Goal: Information Seeking & Learning: Learn about a topic

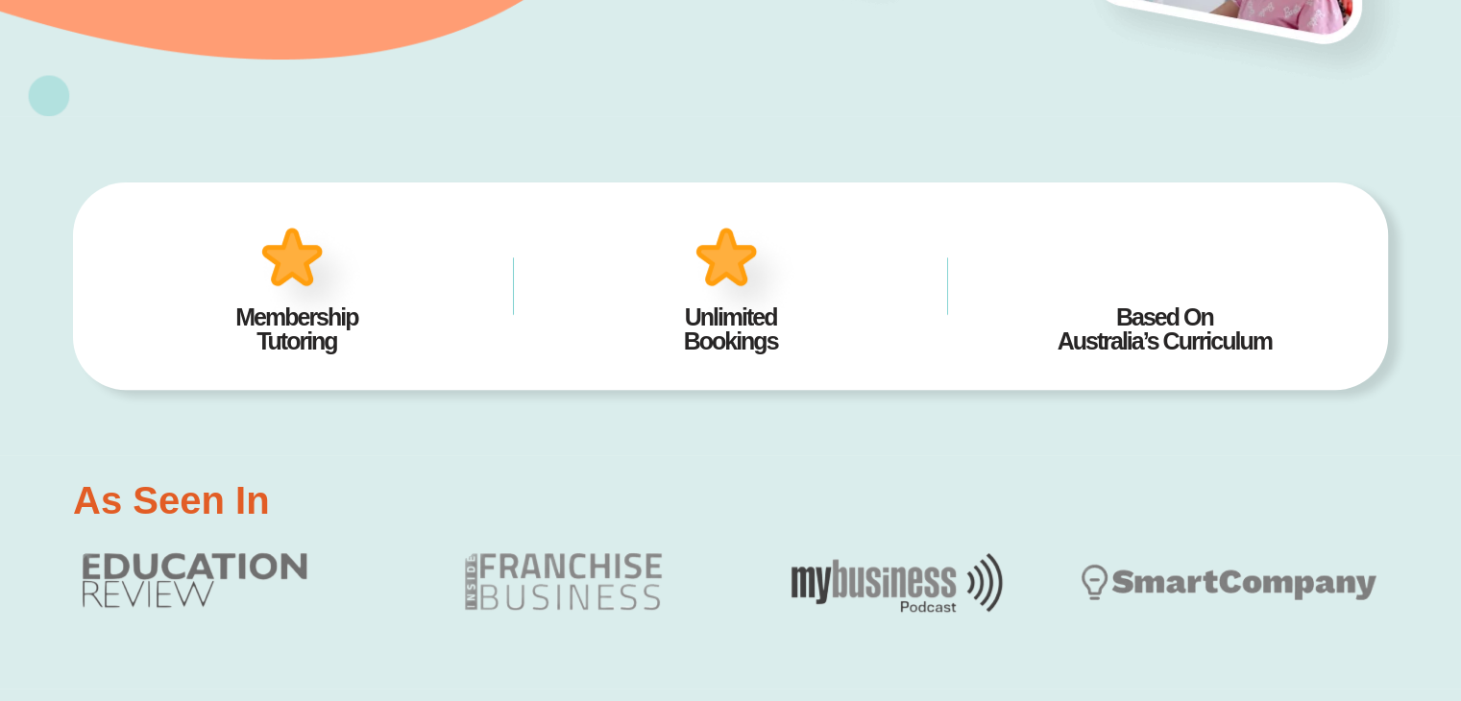
scroll to position [672, 0]
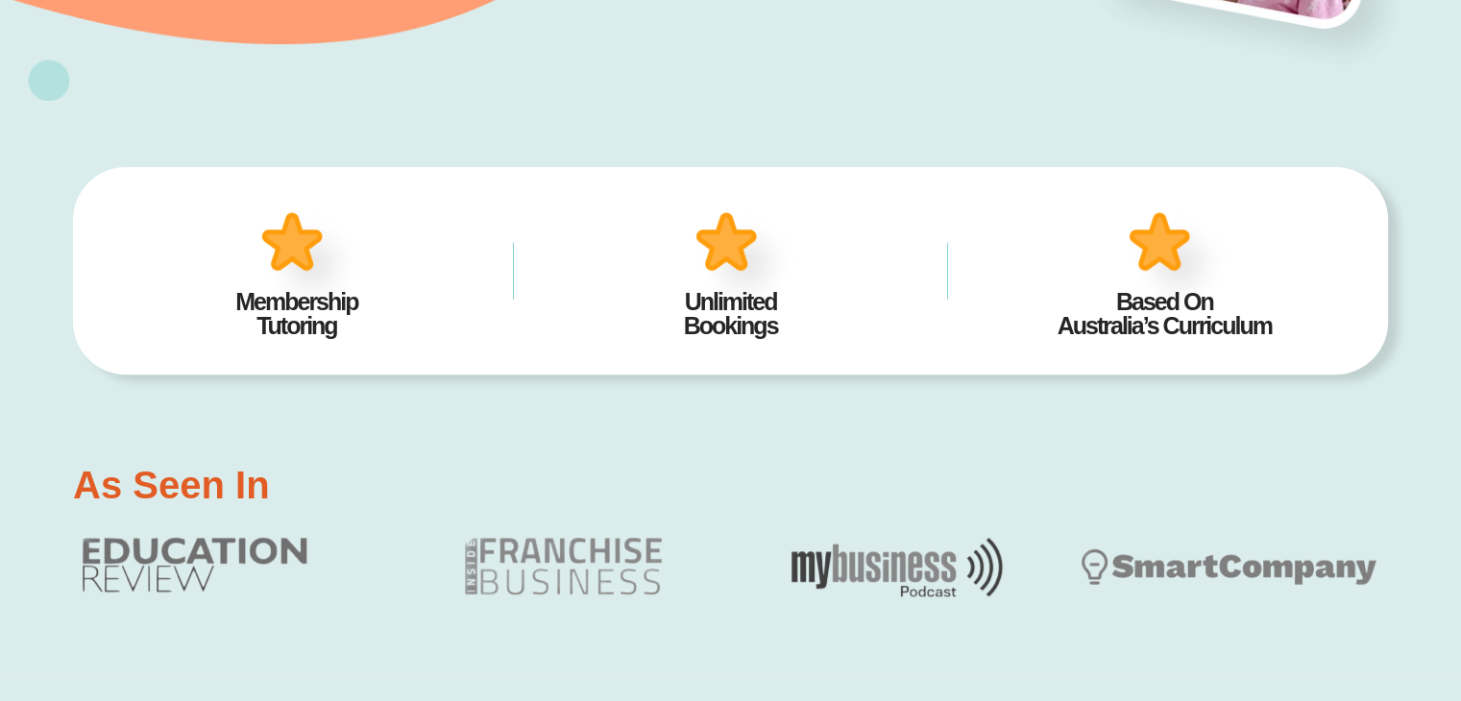
click at [306, 309] on h2 "Membership Tutoring" at bounding box center [297, 314] width 376 height 48
drag, startPoint x: 334, startPoint y: 329, endPoint x: 196, endPoint y: 306, distance: 140.2
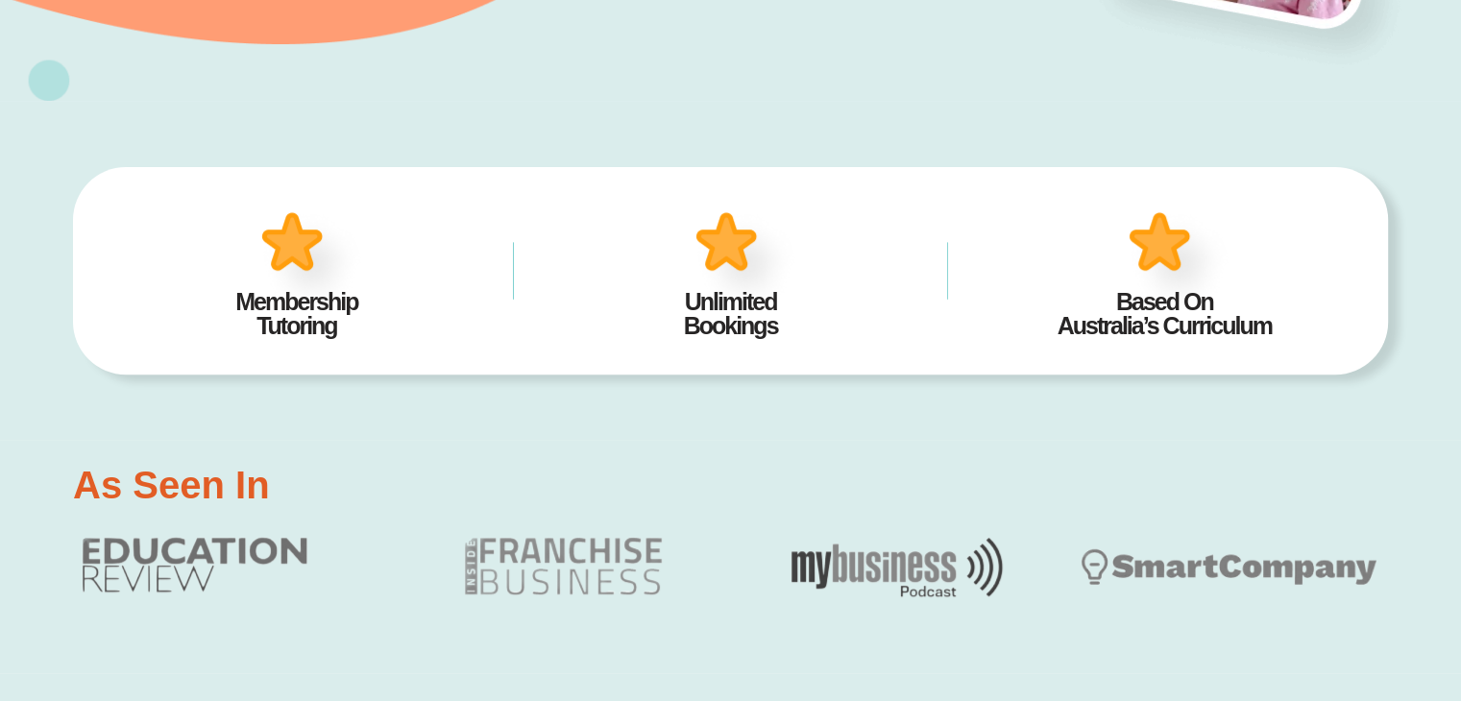
click at [196, 306] on h2 "Membership Tutoring" at bounding box center [297, 314] width 376 height 48
click at [258, 302] on h2 "Membership Tutoring" at bounding box center [297, 314] width 376 height 48
click at [257, 316] on h2 "Membership Tutoring" at bounding box center [297, 314] width 376 height 48
click at [255, 330] on h2 "Membership Tutoring" at bounding box center [297, 314] width 376 height 48
drag, startPoint x: 258, startPoint y: 326, endPoint x: 359, endPoint y: 323, distance: 100.9
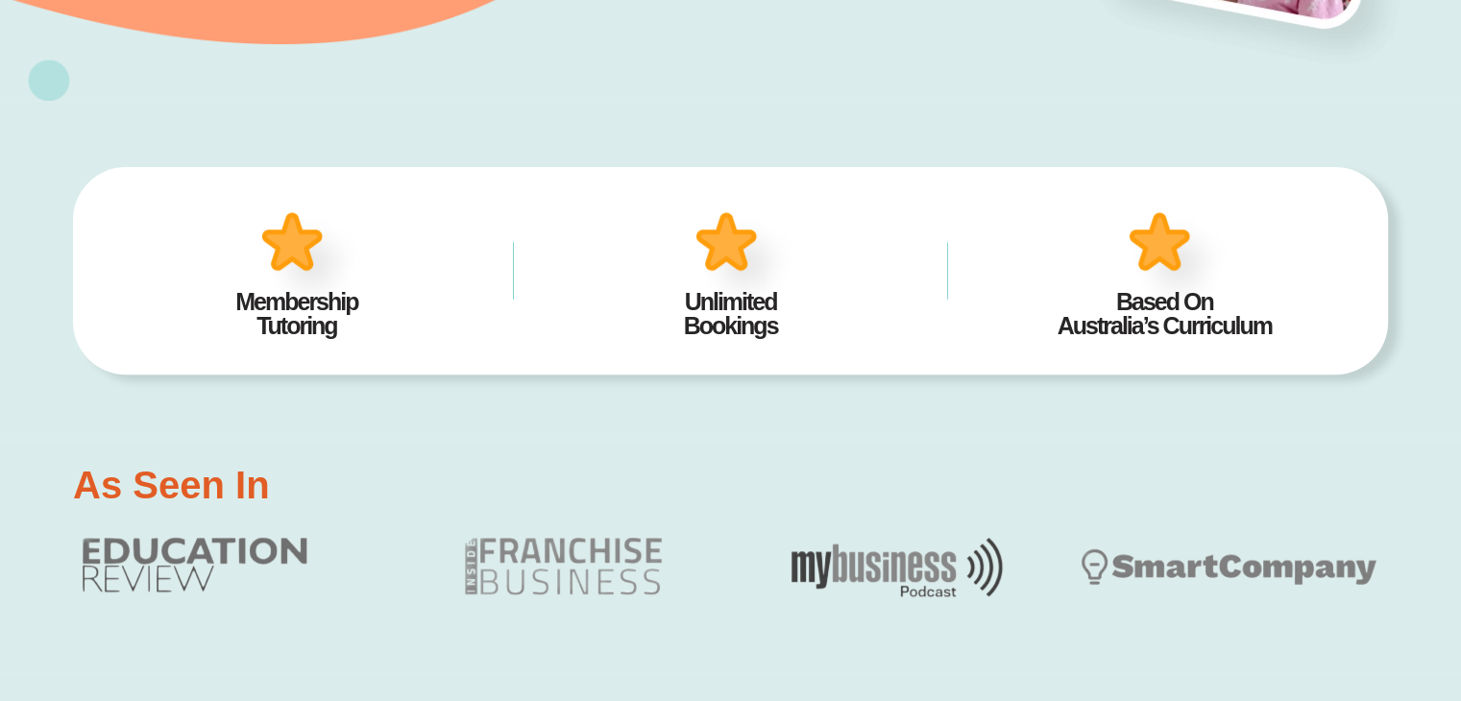
click at [359, 323] on h2 "Membership Tutoring" at bounding box center [297, 314] width 376 height 48
drag, startPoint x: 295, startPoint y: 330, endPoint x: 272, endPoint y: 335, distance: 23.6
click at [294, 330] on h2 "Membership Tutoring" at bounding box center [297, 314] width 376 height 48
click at [266, 335] on h2 "Membership Tutoring" at bounding box center [297, 314] width 376 height 48
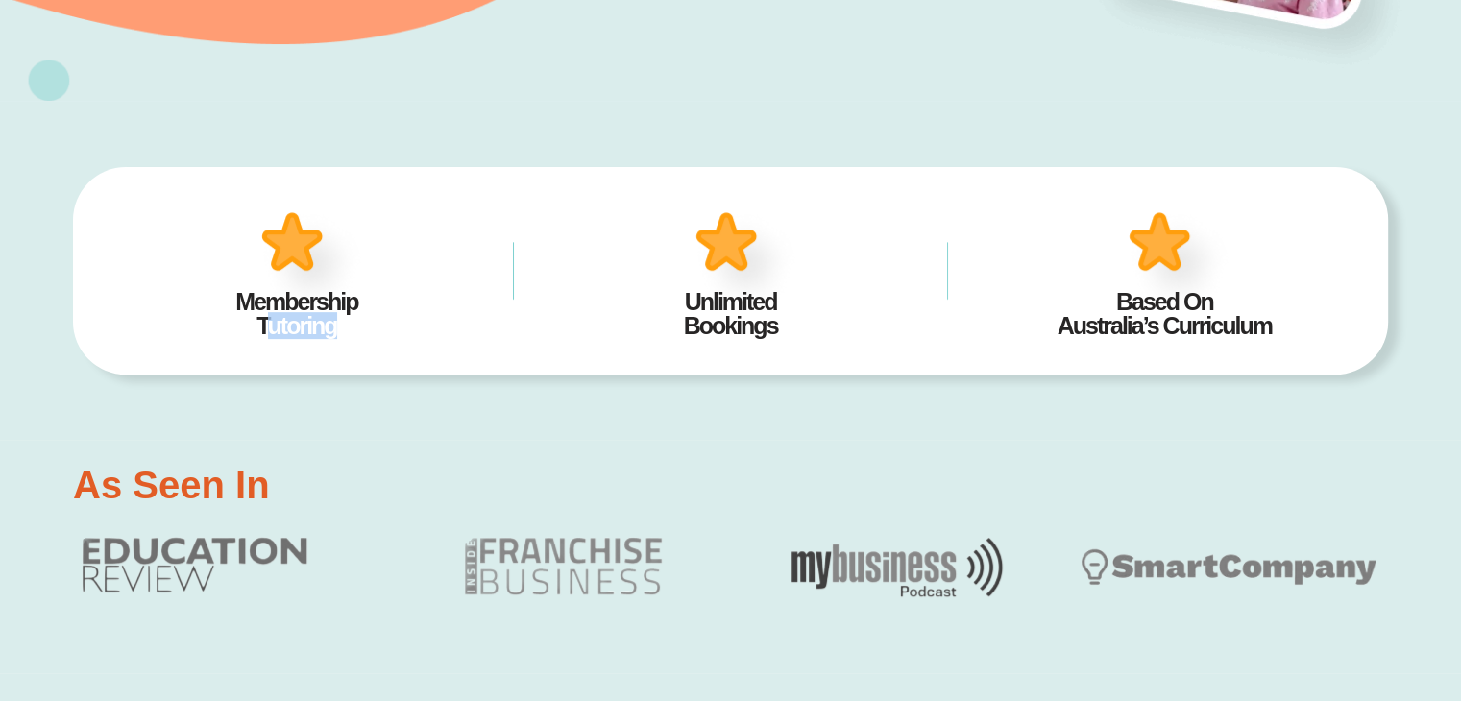
click at [266, 335] on h2 "Membership Tutoring" at bounding box center [297, 314] width 376 height 48
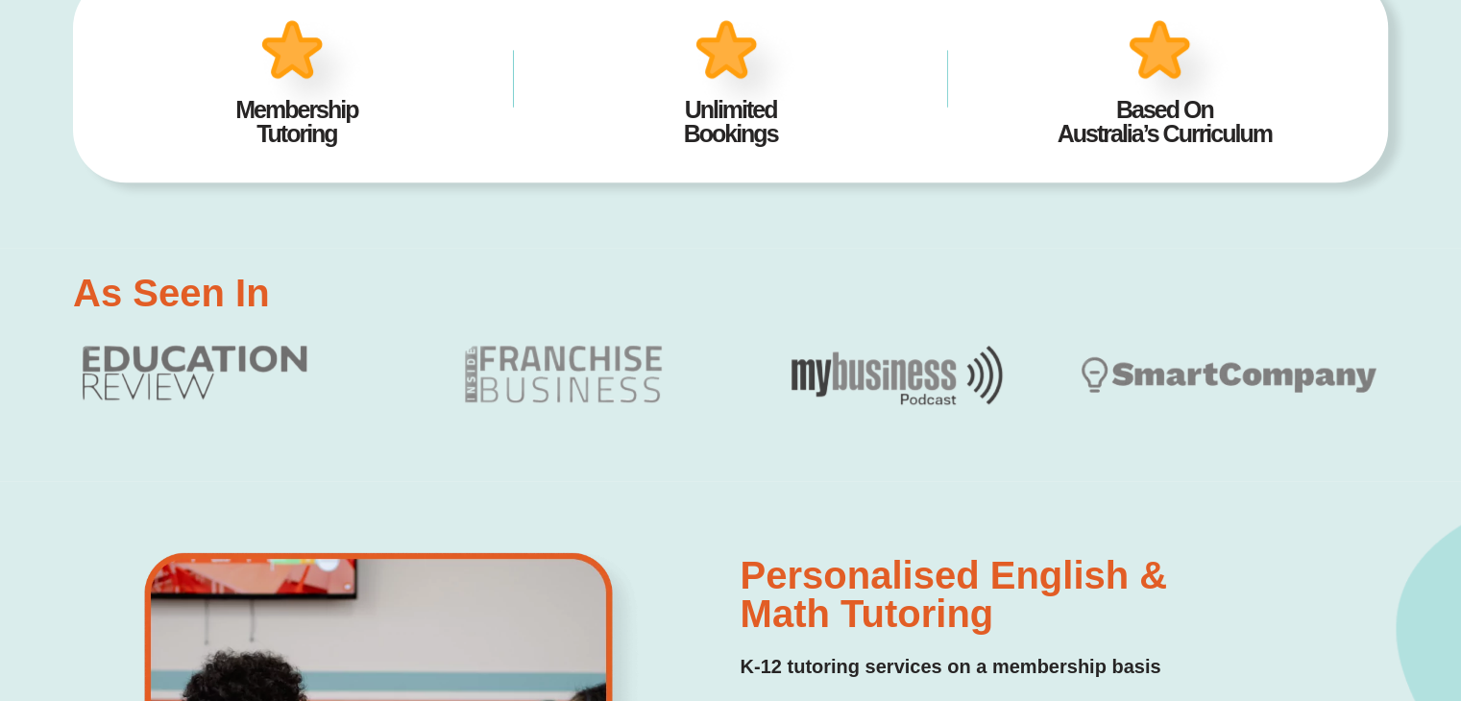
click at [217, 301] on h2 "As Seen In" at bounding box center [171, 293] width 197 height 38
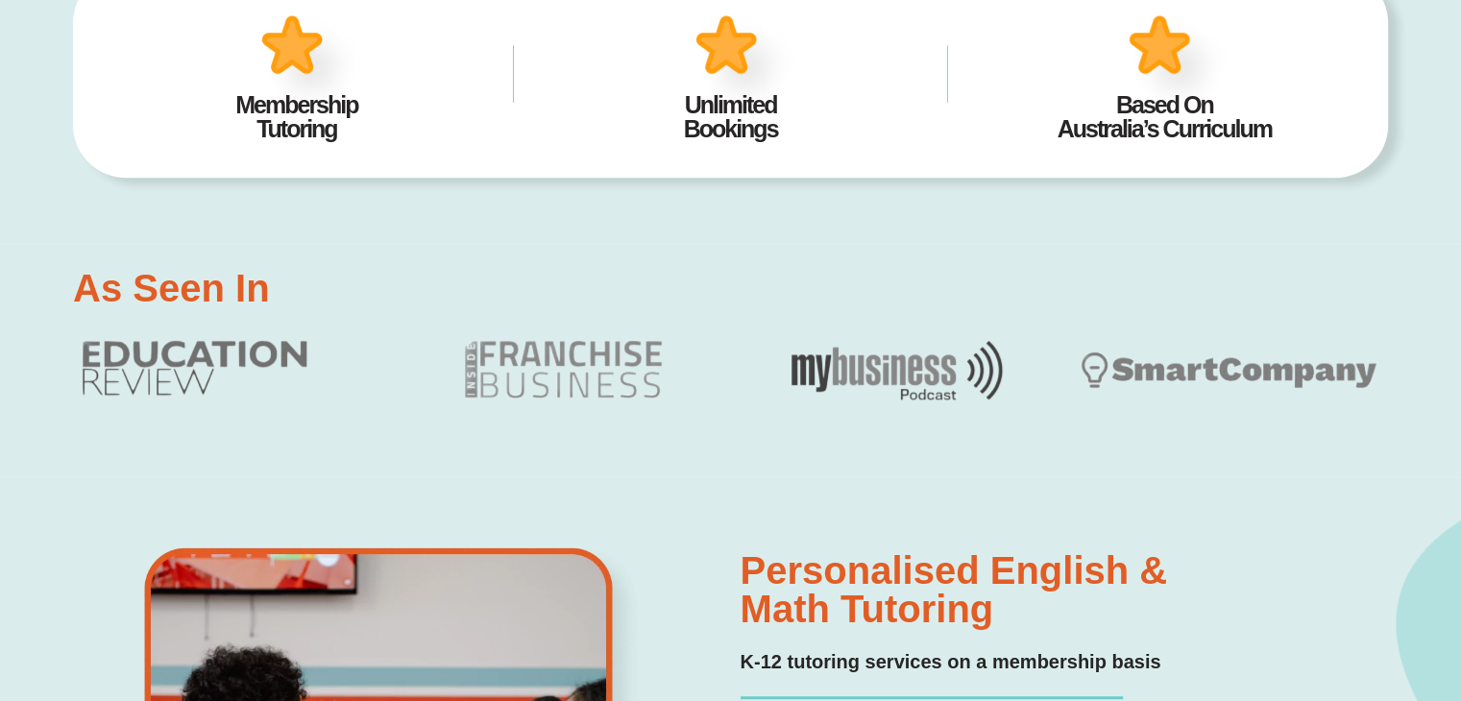
scroll to position [1057, 0]
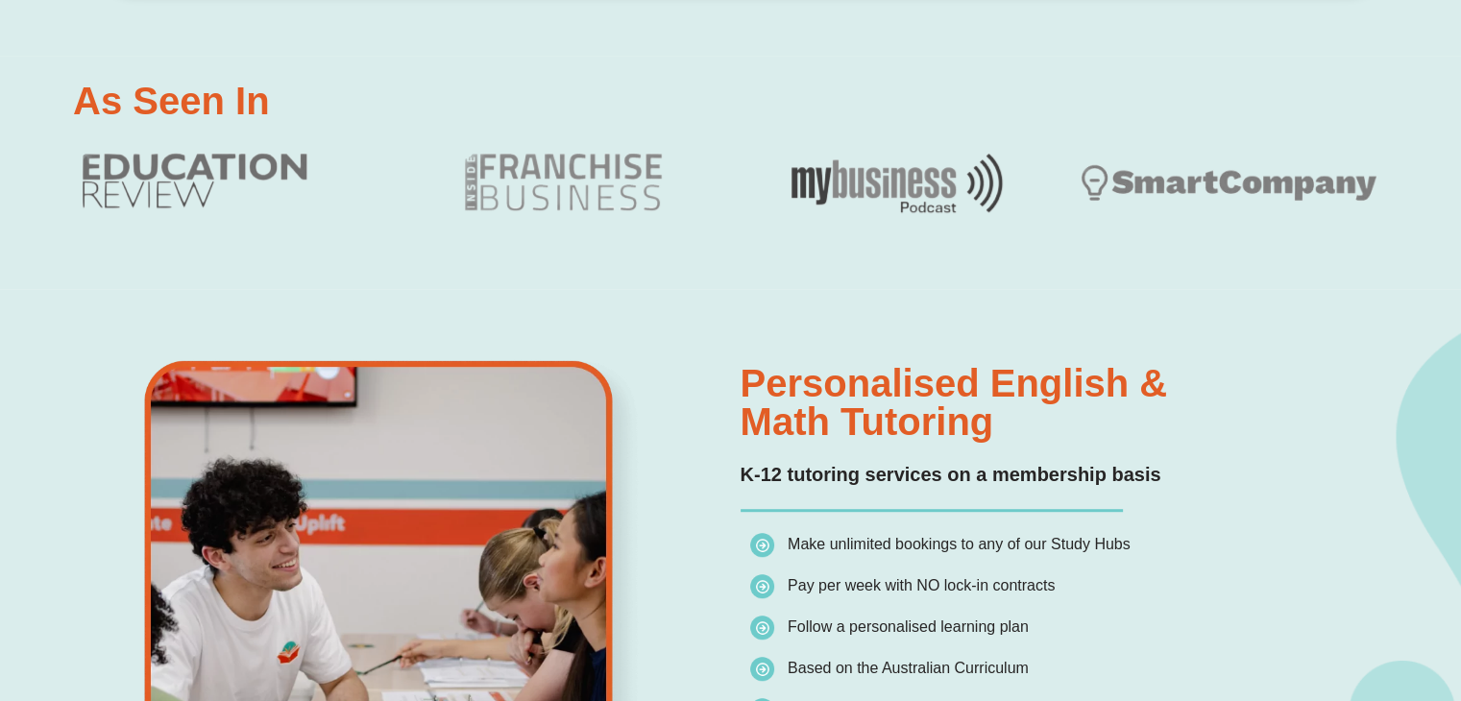
drag, startPoint x: 743, startPoint y: 378, endPoint x: 1011, endPoint y: 431, distance: 273.2
click at [1011, 431] on h2 "Personalised English & Math Tutoring" at bounding box center [1060, 402] width 638 height 77
click at [951, 428] on h2 "Personalised English & Math Tutoring" at bounding box center [1060, 402] width 638 height 77
drag, startPoint x: 991, startPoint y: 427, endPoint x: 713, endPoint y: 402, distance: 279.7
click at [713, 402] on div "Personalised English & Math Tutoring K-12 tutoring services on a membership bas…" at bounding box center [730, 645] width 1315 height 712
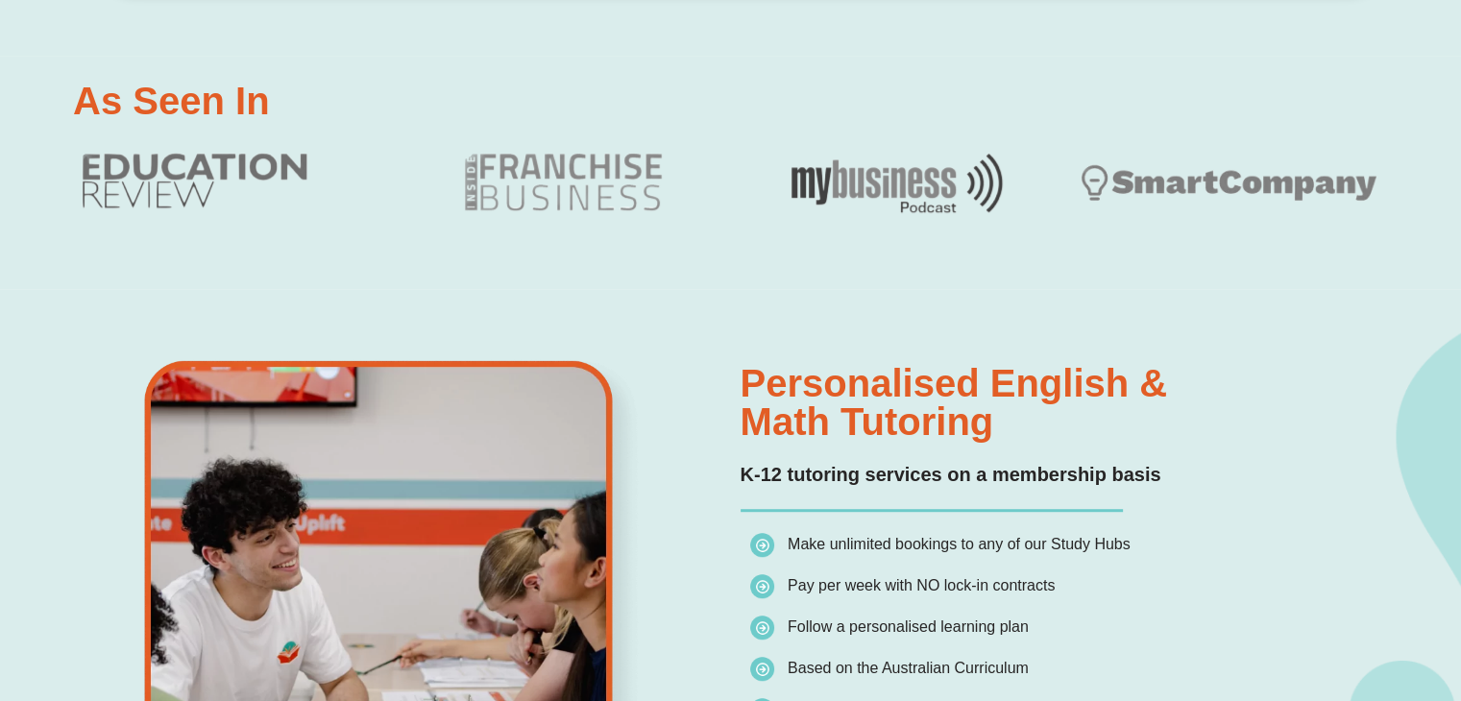
click at [779, 388] on h2 "Personalised English & Math Tutoring" at bounding box center [1060, 402] width 638 height 77
drag, startPoint x: 743, startPoint y: 390, endPoint x: 1043, endPoint y: 424, distance: 302.6
click at [1043, 424] on h2 "Personalised English & Math Tutoring" at bounding box center [1060, 402] width 638 height 77
click at [986, 435] on h2 "Personalised English & Math Tutoring" at bounding box center [1060, 402] width 638 height 77
drag, startPoint x: 1009, startPoint y: 430, endPoint x: 622, endPoint y: 362, distance: 392.1
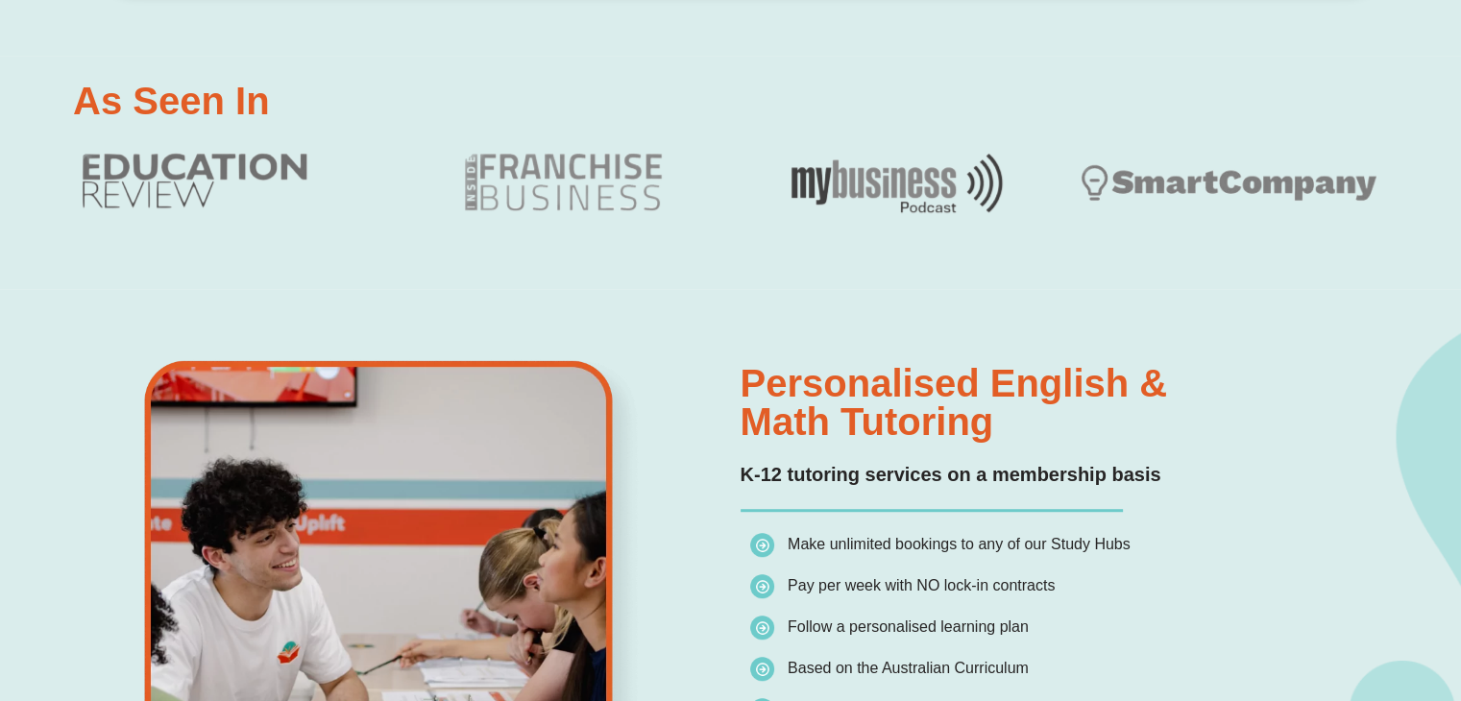
click at [622, 362] on div "Personalised English & Math Tutoring K-12 tutoring services on a membership bas…" at bounding box center [730, 645] width 1315 height 712
click at [795, 384] on h2 "Personalised English & Math Tutoring" at bounding box center [1060, 402] width 638 height 77
drag, startPoint x: 742, startPoint y: 381, endPoint x: 1021, endPoint y: 427, distance: 283.2
click at [1021, 427] on h2 "Personalised English & Math Tutoring" at bounding box center [1060, 402] width 638 height 77
drag, startPoint x: 1021, startPoint y: 427, endPoint x: 1002, endPoint y: 428, distance: 19.3
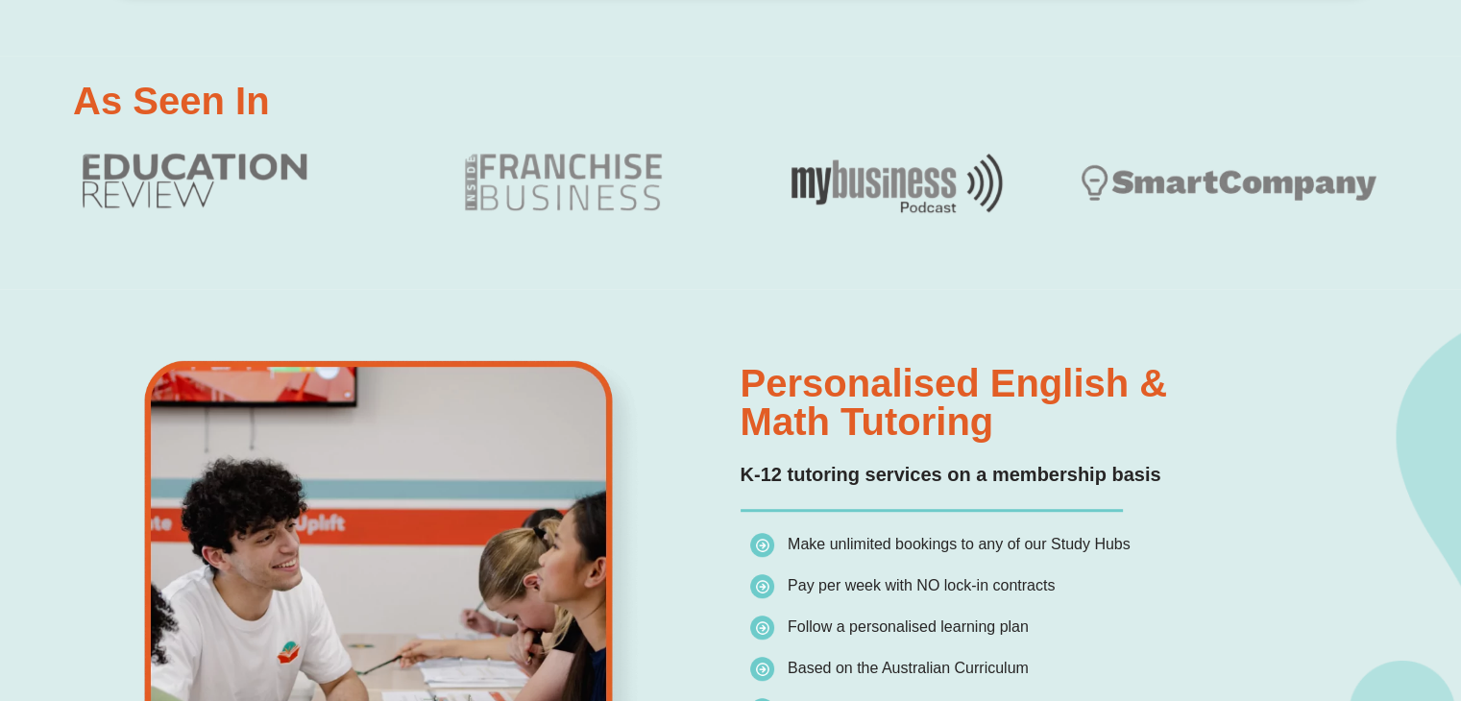
click at [1020, 427] on h2 "Personalised English & Math Tutoring" at bounding box center [1060, 402] width 638 height 77
click at [991, 431] on h2 "Personalised English & Math Tutoring" at bounding box center [1060, 402] width 638 height 77
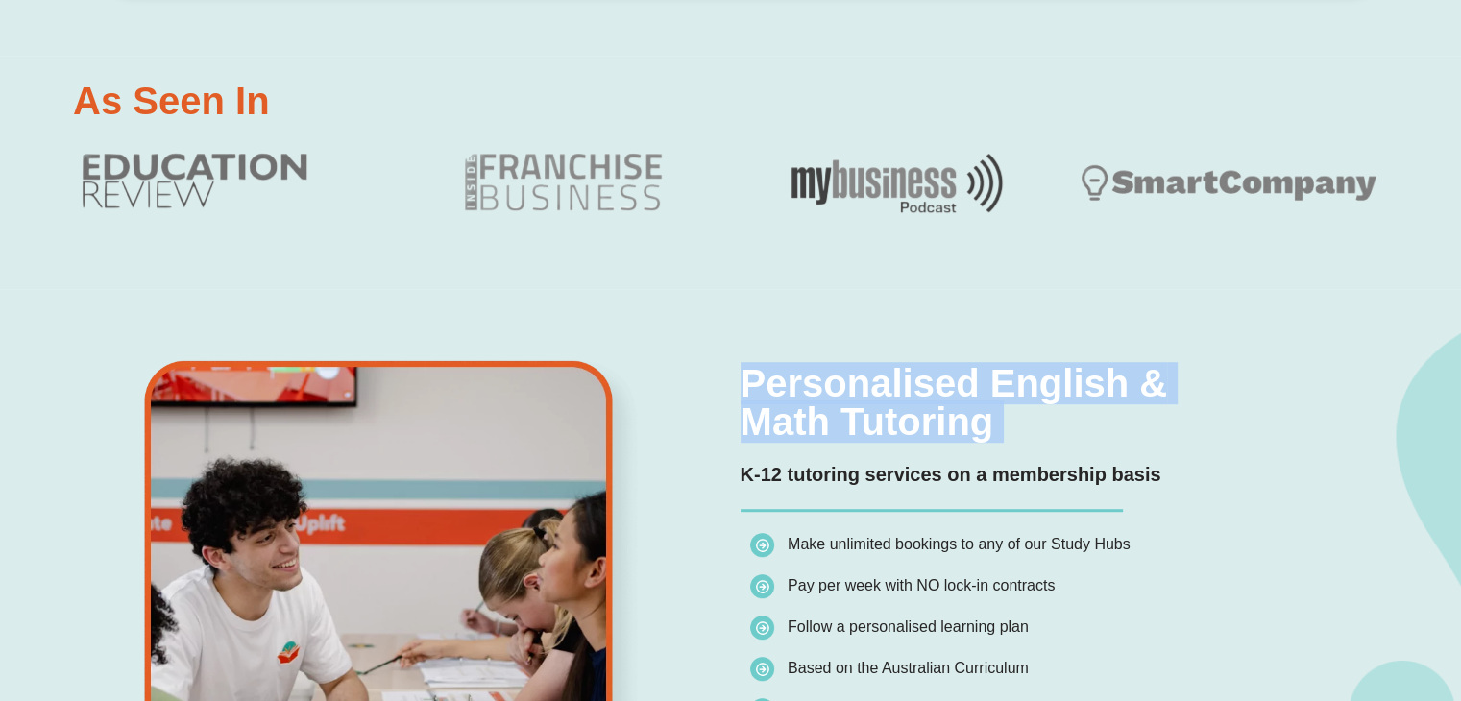
drag, startPoint x: 991, startPoint y: 431, endPoint x: 764, endPoint y: 370, distance: 235.8
click at [764, 370] on h2 "Personalised English & Math Tutoring" at bounding box center [1060, 402] width 638 height 77
click at [749, 380] on h2 "Personalised English & Math Tutoring" at bounding box center [1060, 402] width 638 height 77
click at [746, 383] on h2 "Personalised English & Math Tutoring" at bounding box center [1060, 402] width 638 height 77
drag, startPoint x: 744, startPoint y: 386, endPoint x: 1027, endPoint y: 436, distance: 286.8
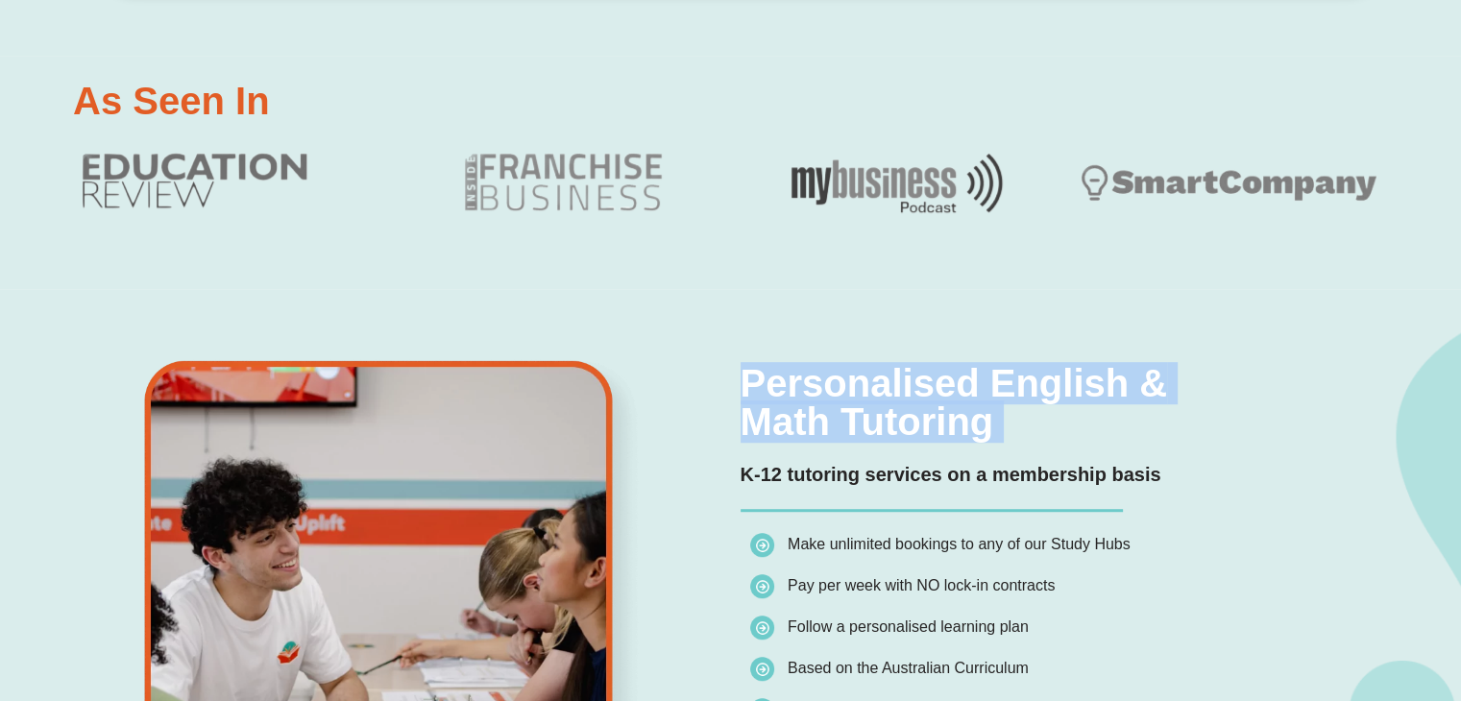
click at [1027, 436] on h2 "Personalised English & Math Tutoring" at bounding box center [1060, 402] width 638 height 77
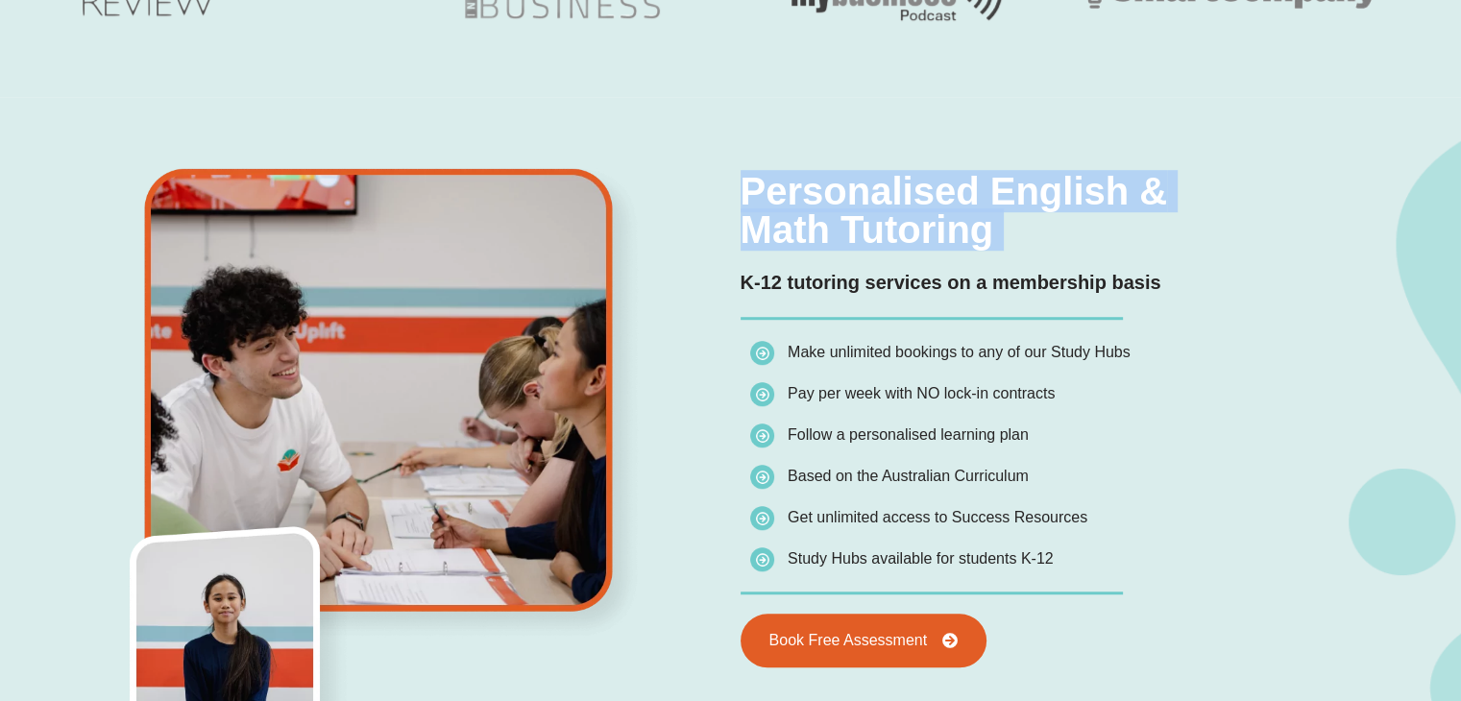
scroll to position [1537, 0]
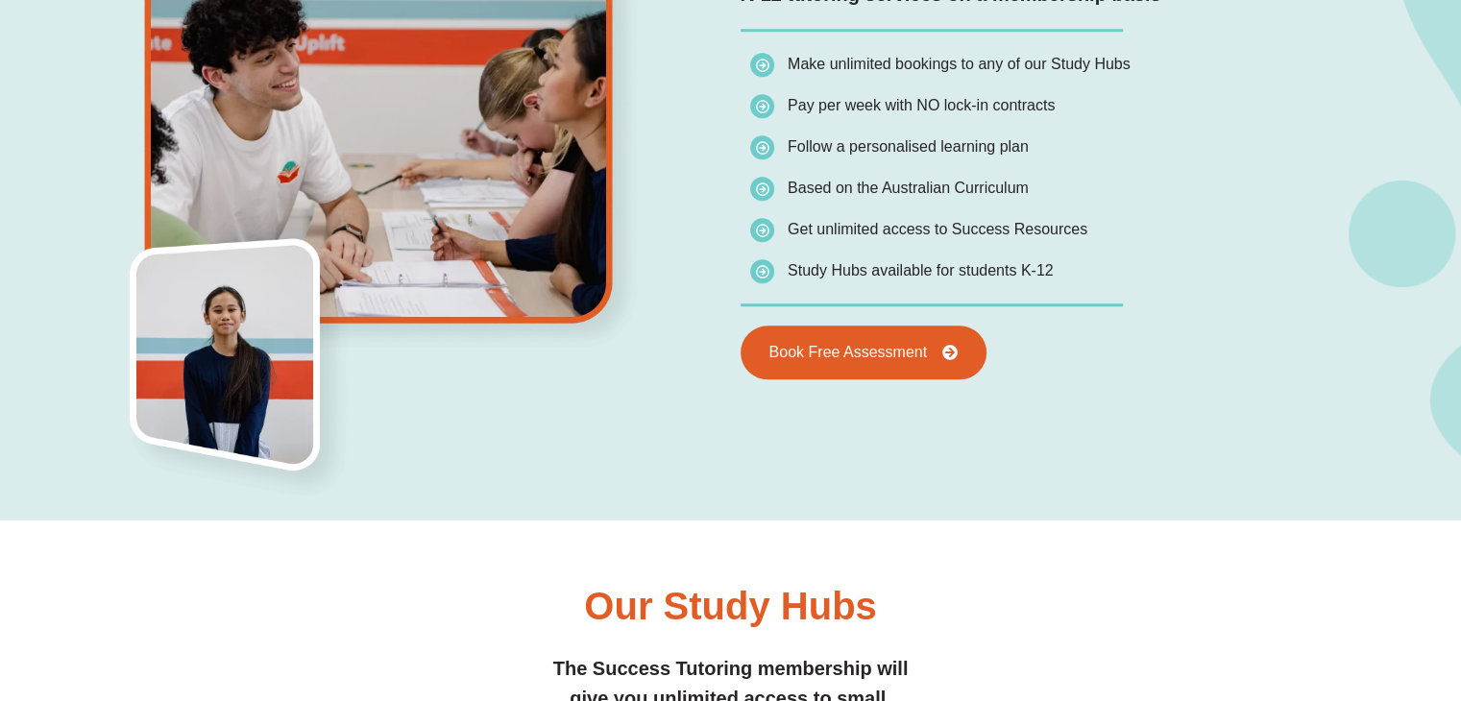
click at [891, 181] on span "Based on the Australian Curriculum" at bounding box center [908, 188] width 241 height 16
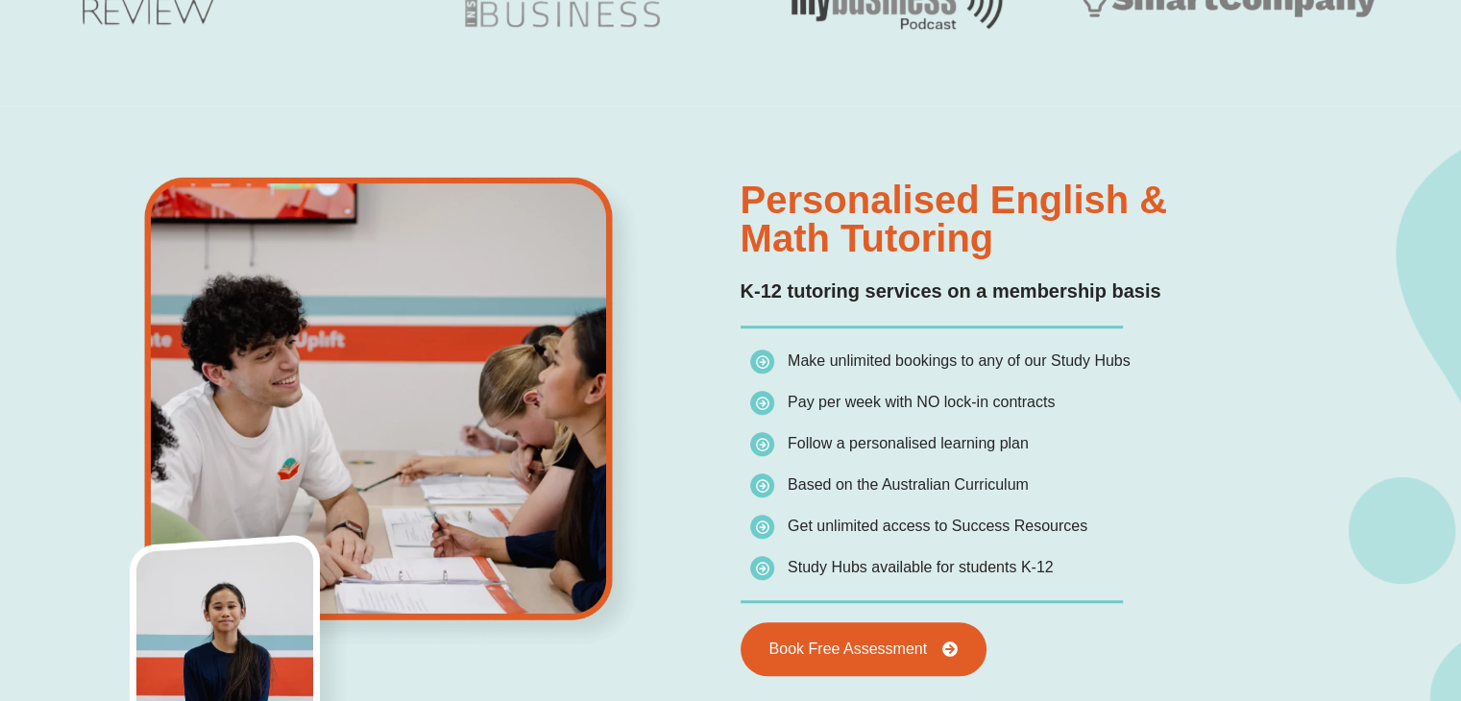
scroll to position [1249, 0]
